Goal: Task Accomplishment & Management: Complete application form

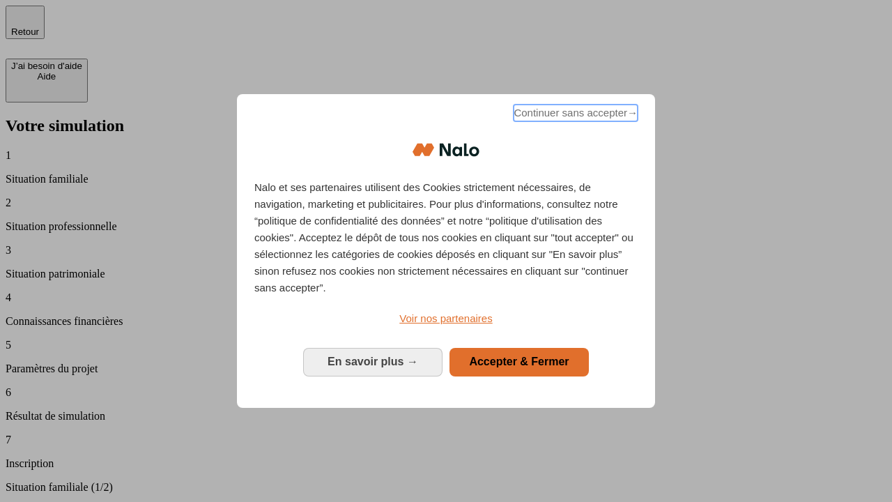
click at [574, 115] on span "Continuer sans accepter →" at bounding box center [576, 113] width 124 height 17
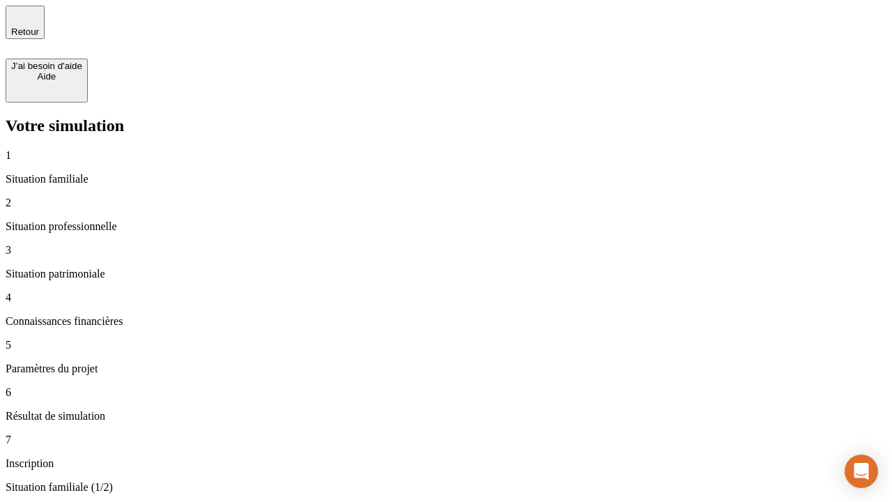
type input "70 000"
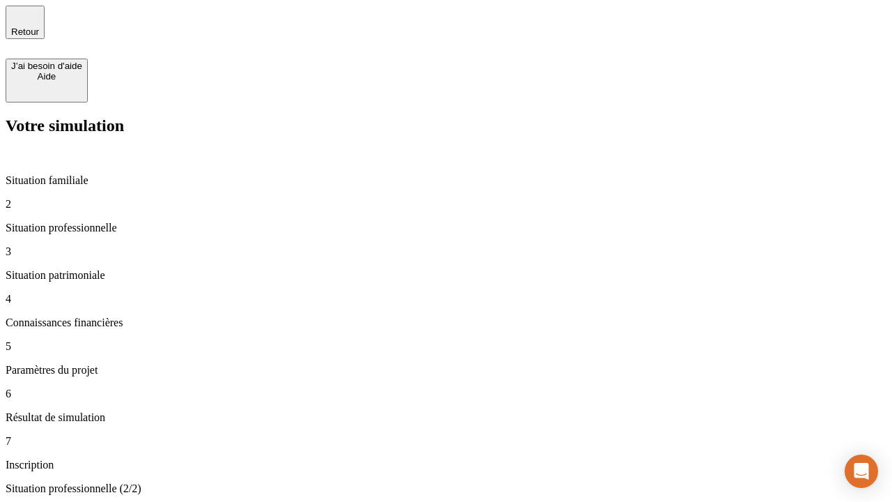
type input "1 000"
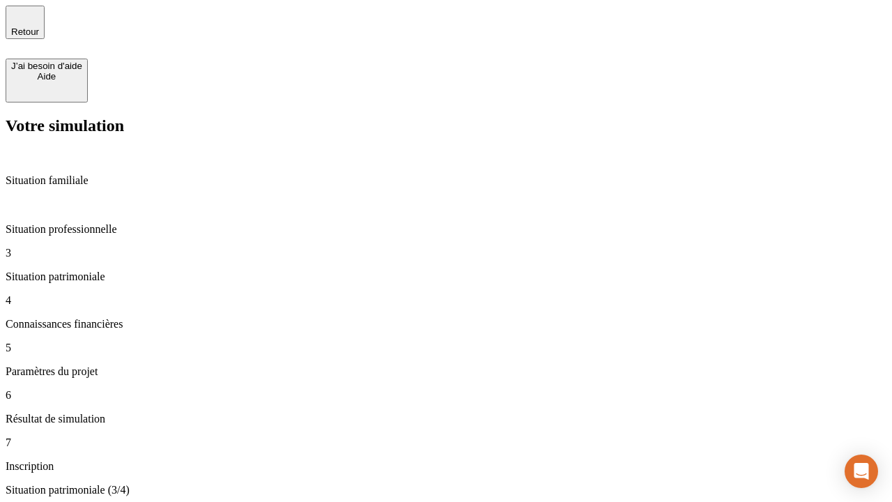
type input "800"
type input "6"
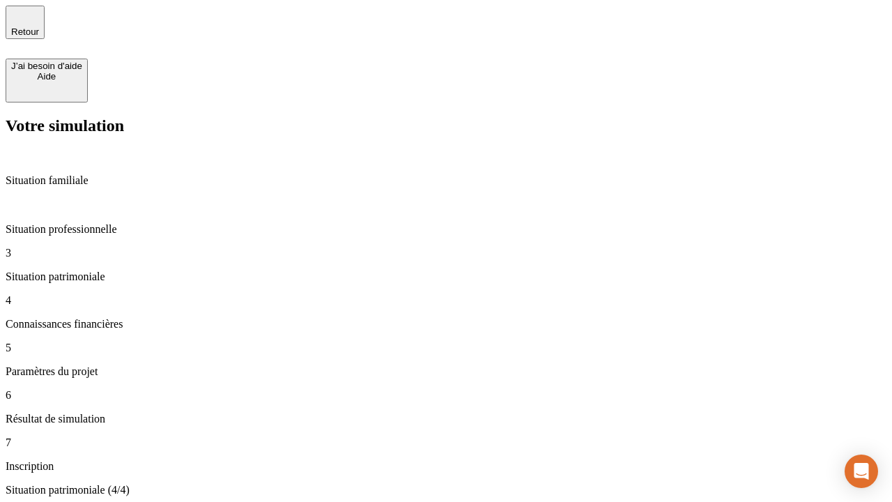
type input "400"
type input "3"
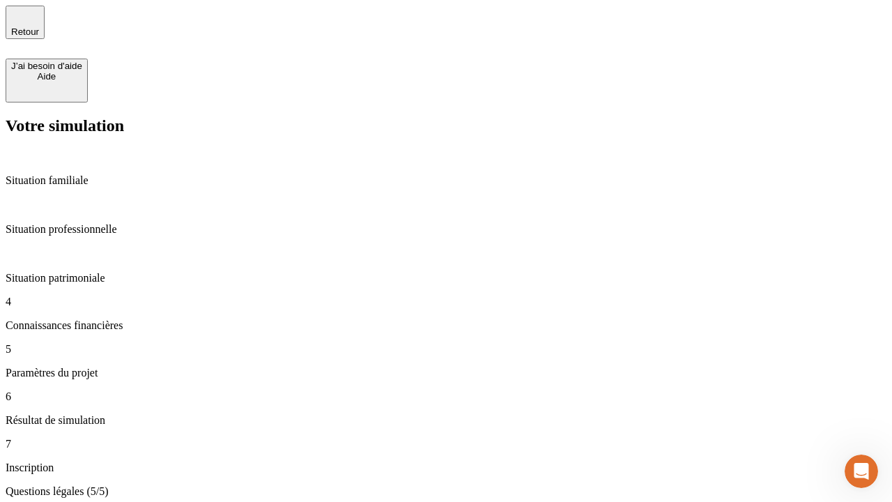
type input "35"
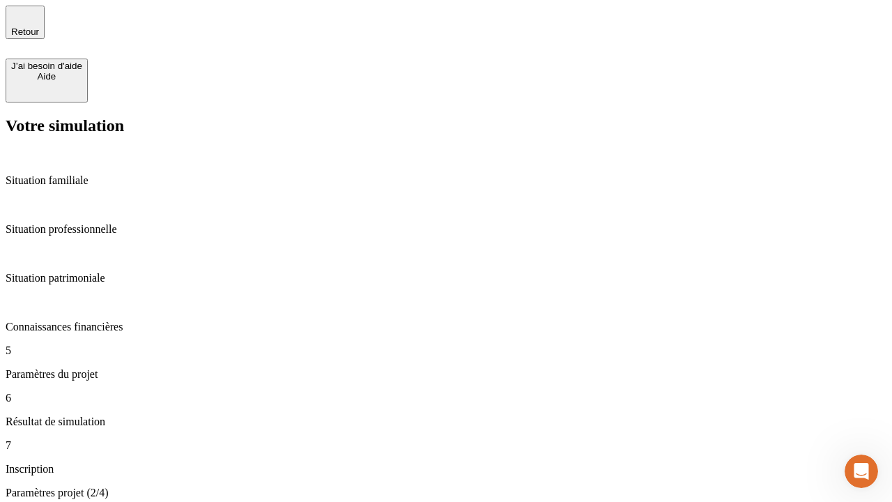
type input "500"
type input "640"
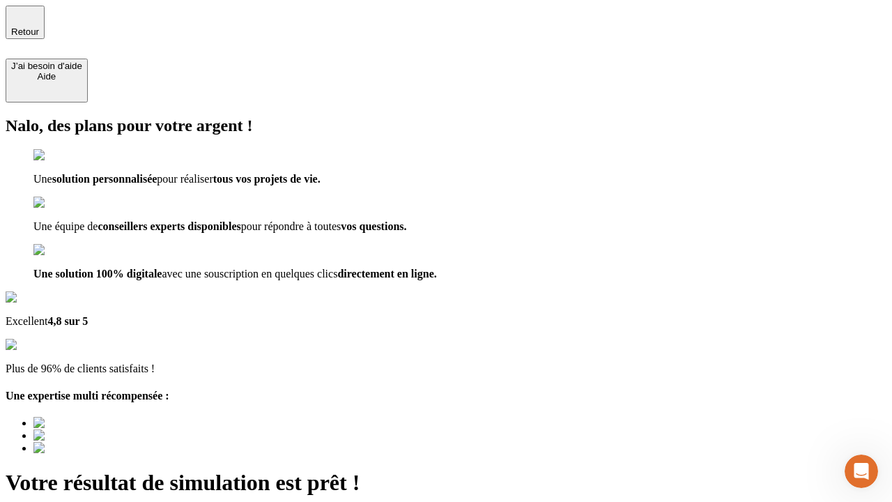
type input "[EMAIL_ADDRESS][DOMAIN_NAME]"
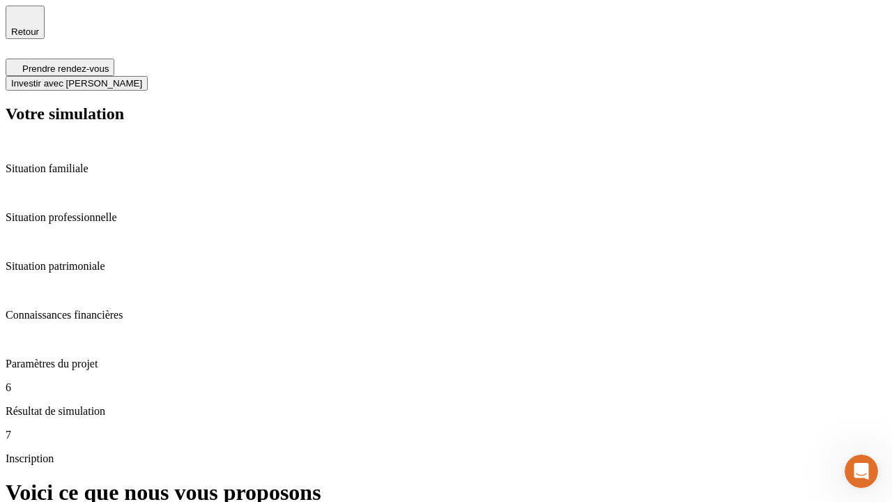
click at [142, 78] on span "Investir avec [PERSON_NAME]" at bounding box center [76, 83] width 131 height 10
